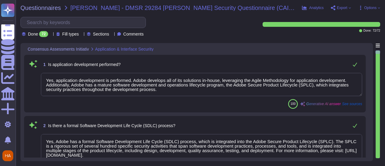
type textarea "Yes, application development is performed. Adobe develops all of its solutions …"
type textarea "Yes, Adobe has a formal Software Development Life Cycle (SDLC) process, which i…"
type textarea "Yes, we use Kodiak as an automated source code analysis tool as part of our Sec…"
type textarea "Yes, we review our applications for security vulnerabilities prior to deploymen…"
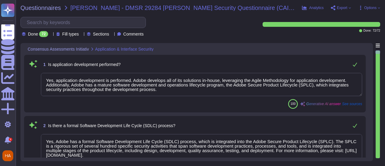
type textarea "Yes, application development is performed. Adobe develops all of its solutions …"
type textarea "Yes, Adobe has a formal Software Development Life Cycle (SDLC) process, which i…"
type textarea "Yes, we use Kodiak as an automated source code analysis tool as part of our Sec…"
type textarea "Yes, we review our applications for security vulnerabilities prior to deploymen…"
drag, startPoint x: 342, startPoint y: 11, endPoint x: 345, endPoint y: 6, distance: 5.1
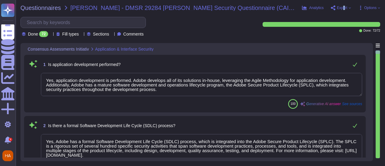
click at [345, 6] on div "Analytics Export Options" at bounding box center [341, 8] width 78 height 6
click at [345, 6] on span "Export" at bounding box center [342, 8] width 11 height 4
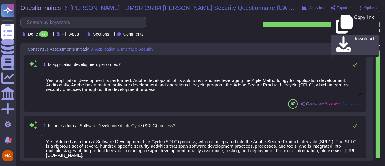
click at [352, 36] on p "Download" at bounding box center [362, 44] width 21 height 17
